Goal: Information Seeking & Learning: Learn about a topic

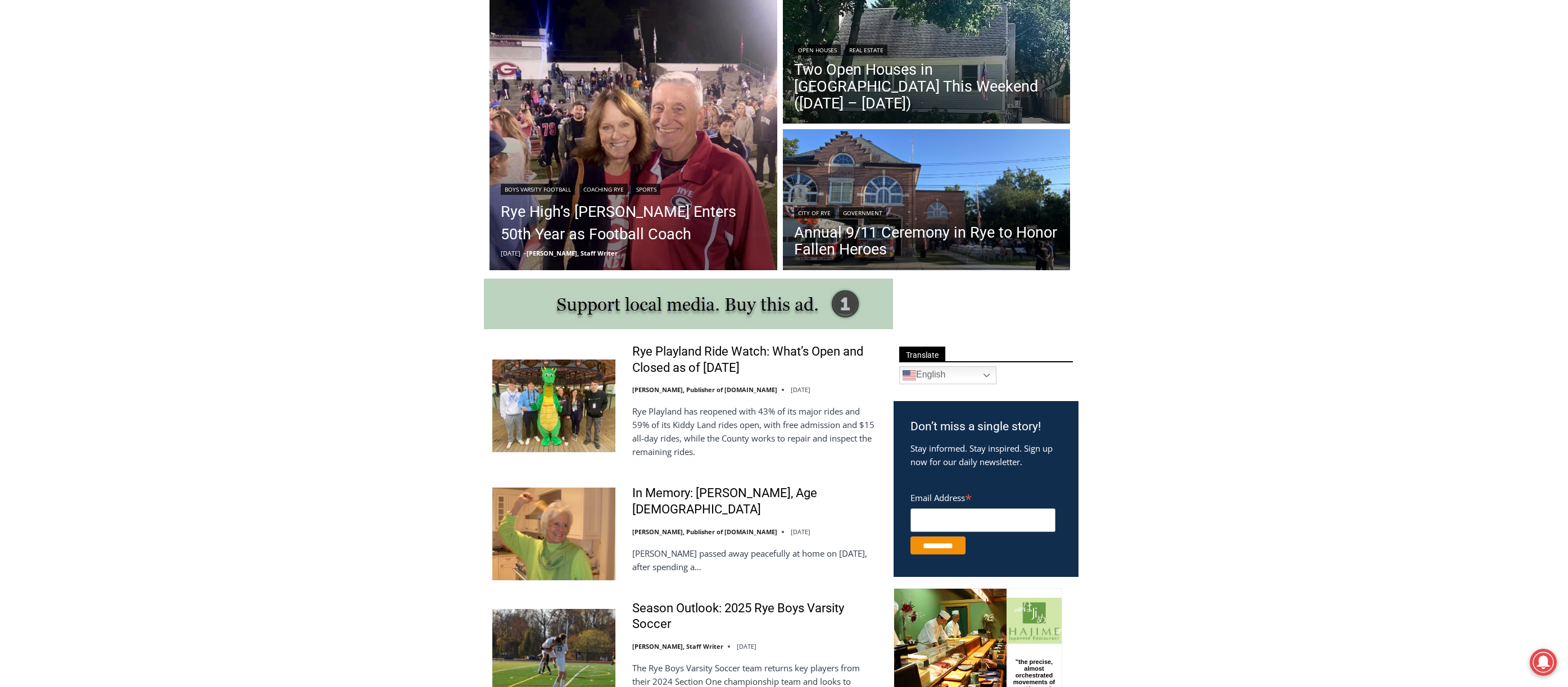
scroll to position [449, 0]
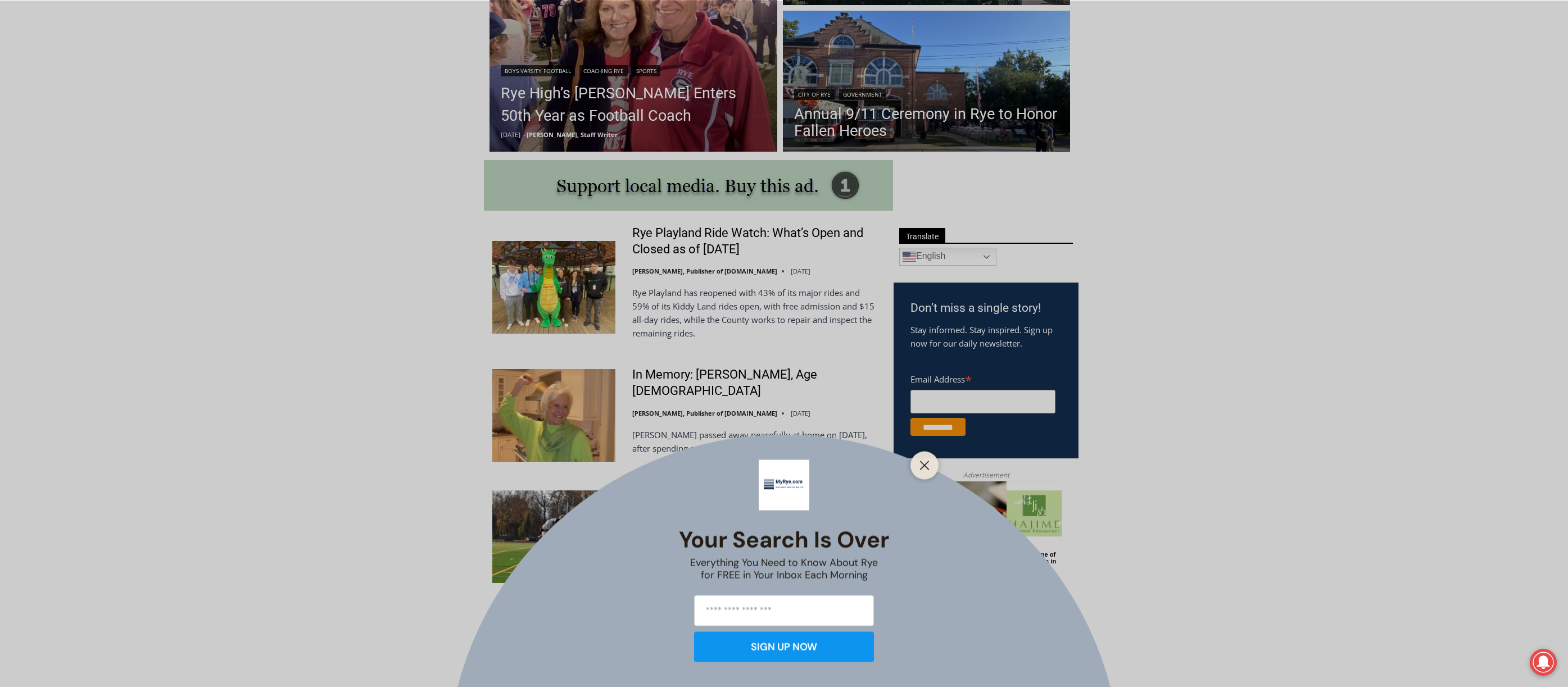
click at [921, 457] on div at bounding box center [924, 465] width 28 height 28
click at [924, 469] on icon "Close" at bounding box center [924, 465] width 10 height 10
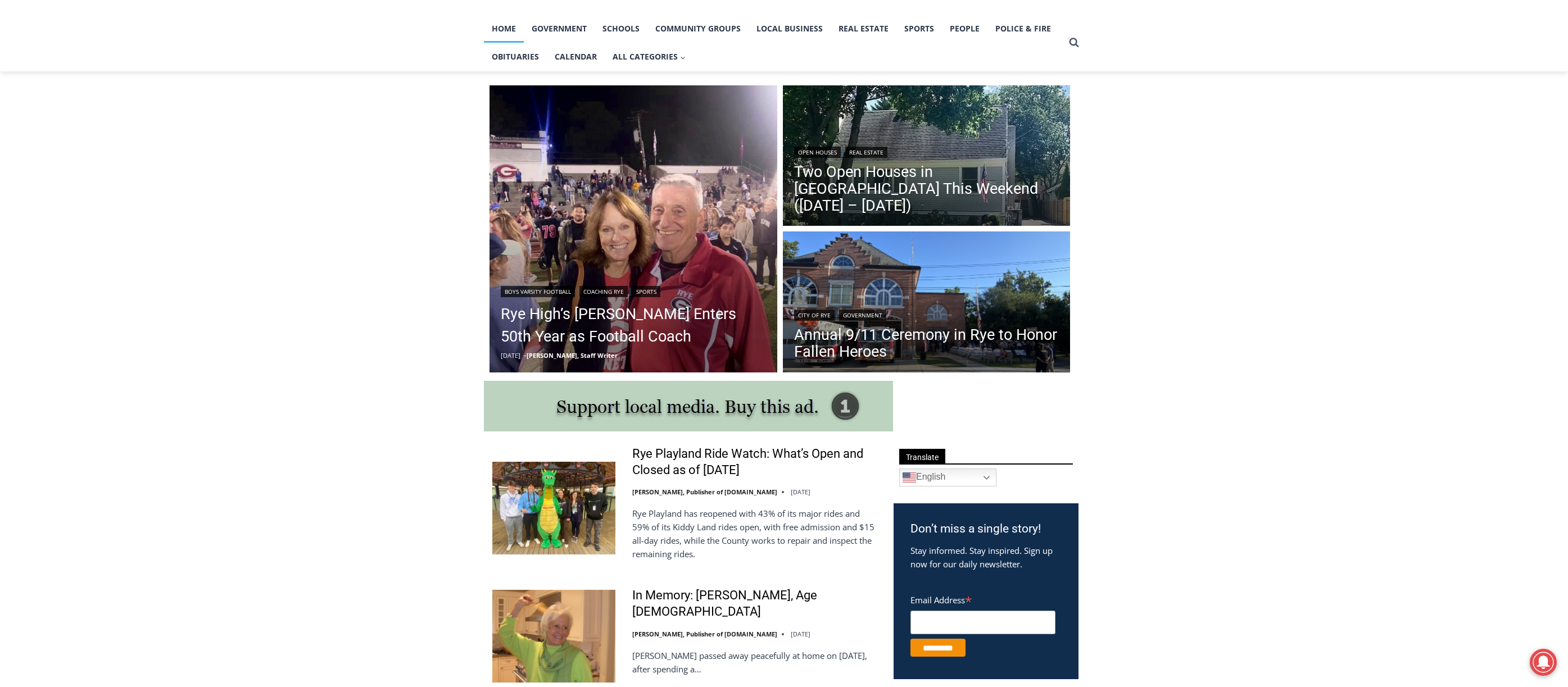
scroll to position [225, 0]
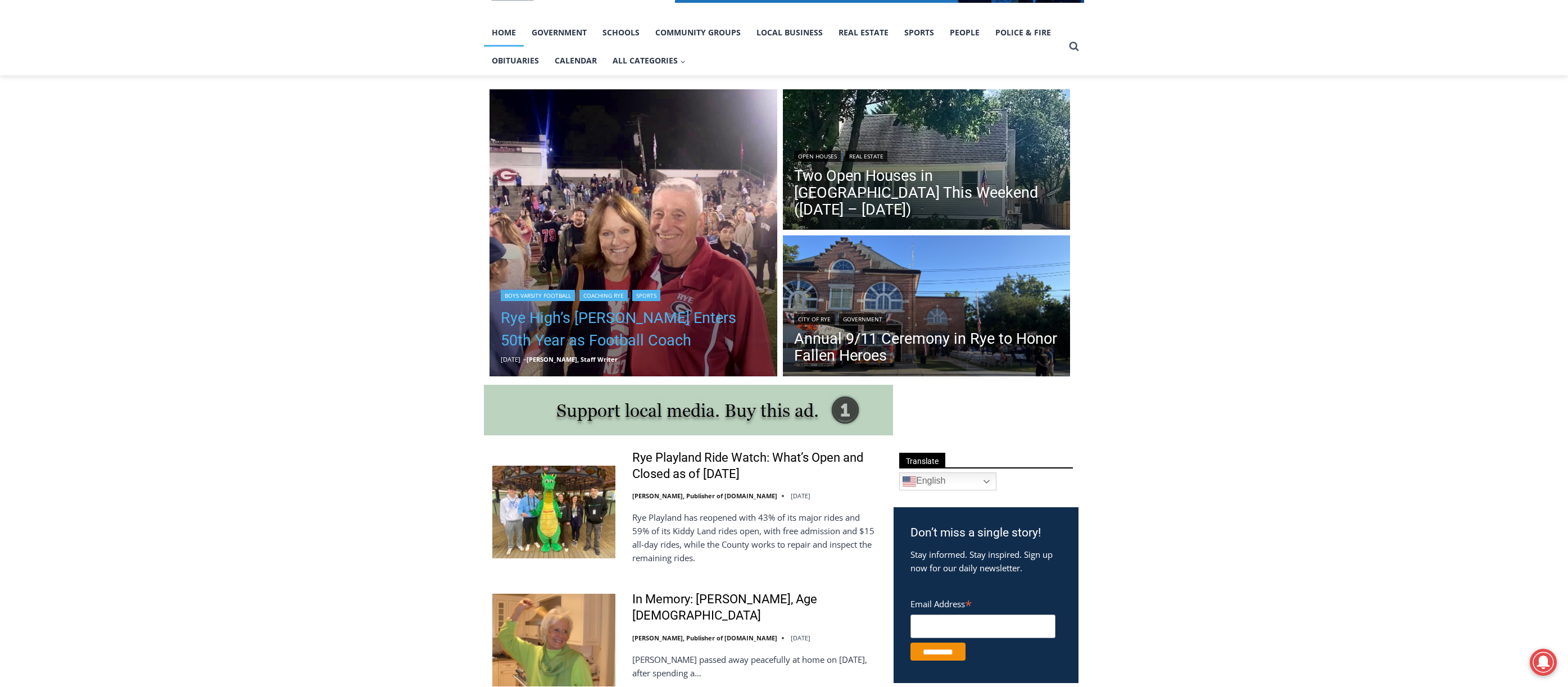
click at [663, 323] on link "Rye High’s [PERSON_NAME] Enters 50th Year as Football Coach" at bounding box center [633, 329] width 266 height 45
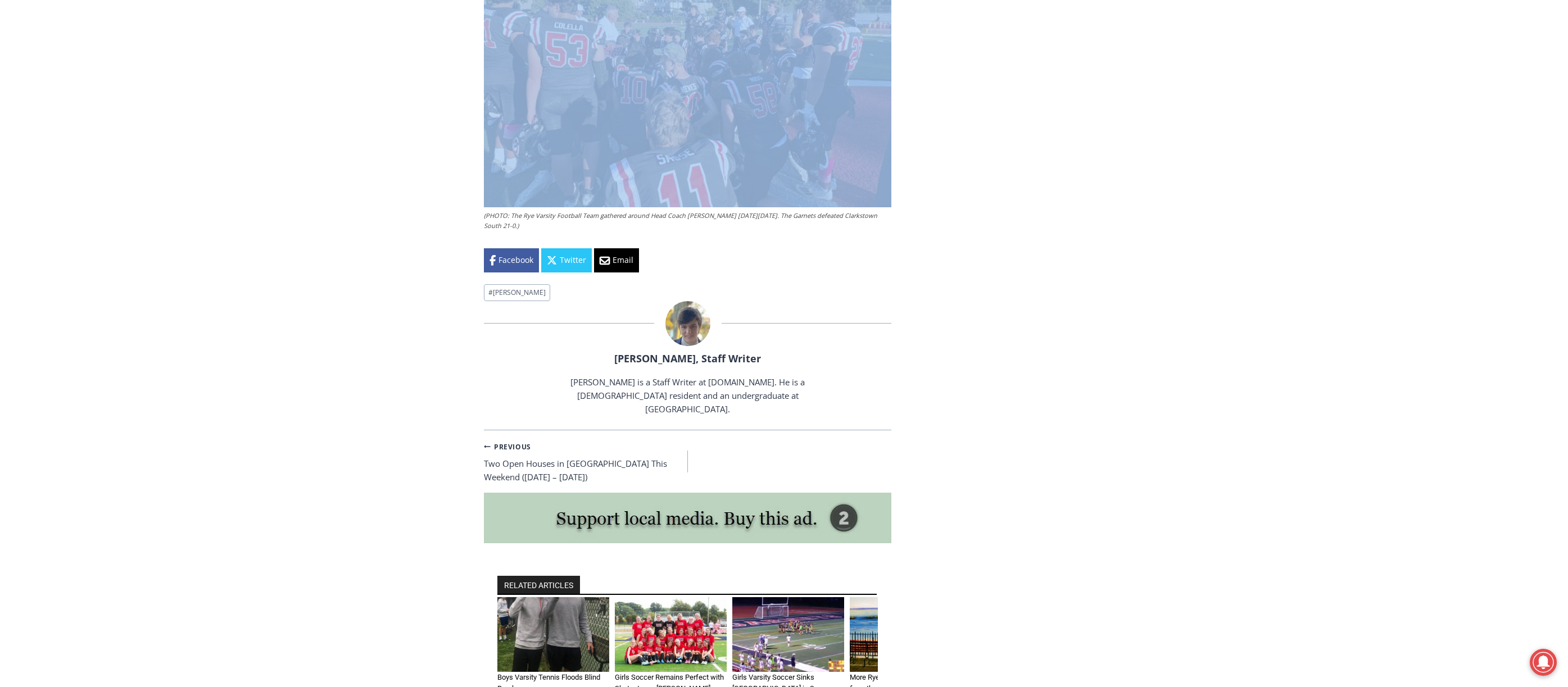
scroll to position [3556, 0]
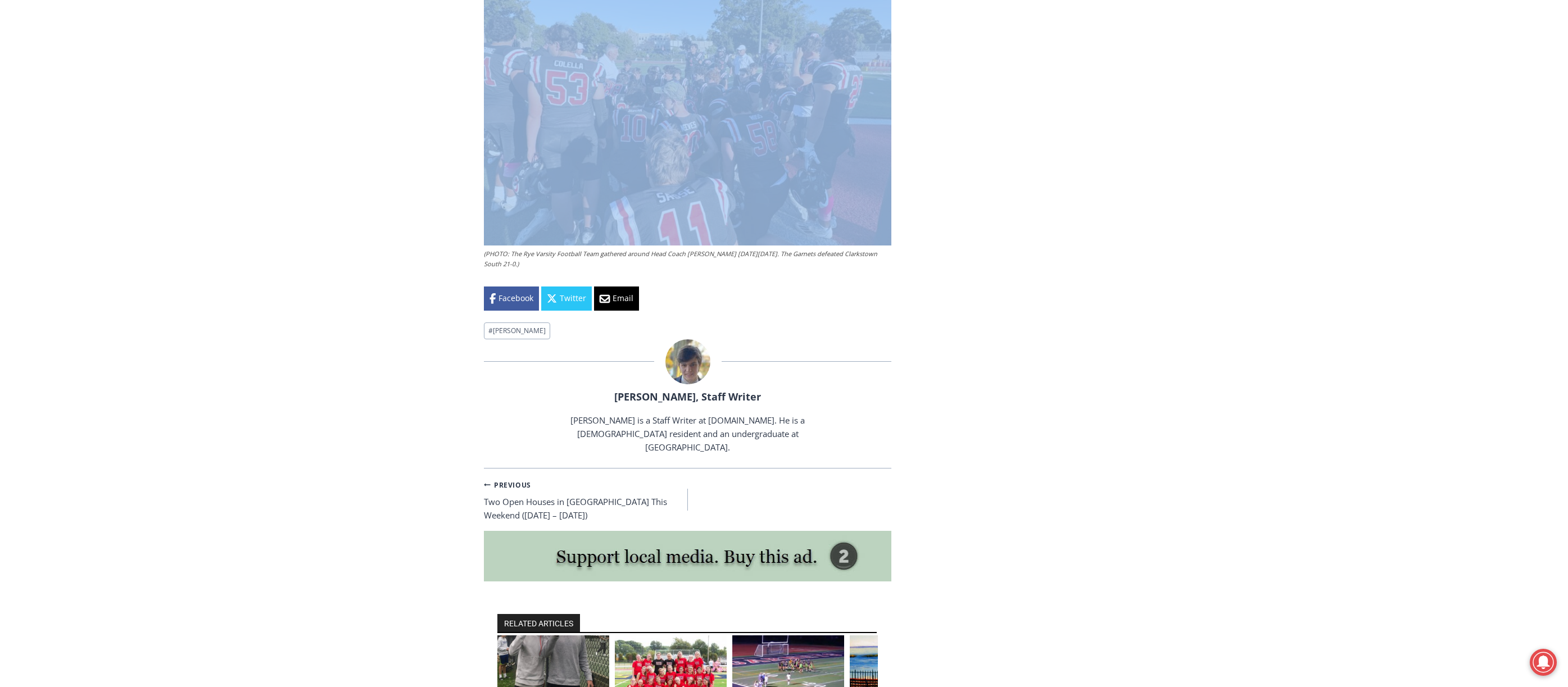
drag, startPoint x: 475, startPoint y: 401, endPoint x: 610, endPoint y: 210, distance: 233.9
copy div "Boys Varsity Football Coaching Rye Sports Rye High’s Dino Garr Enters 50th Year…"
